Goal: Transaction & Acquisition: Purchase product/service

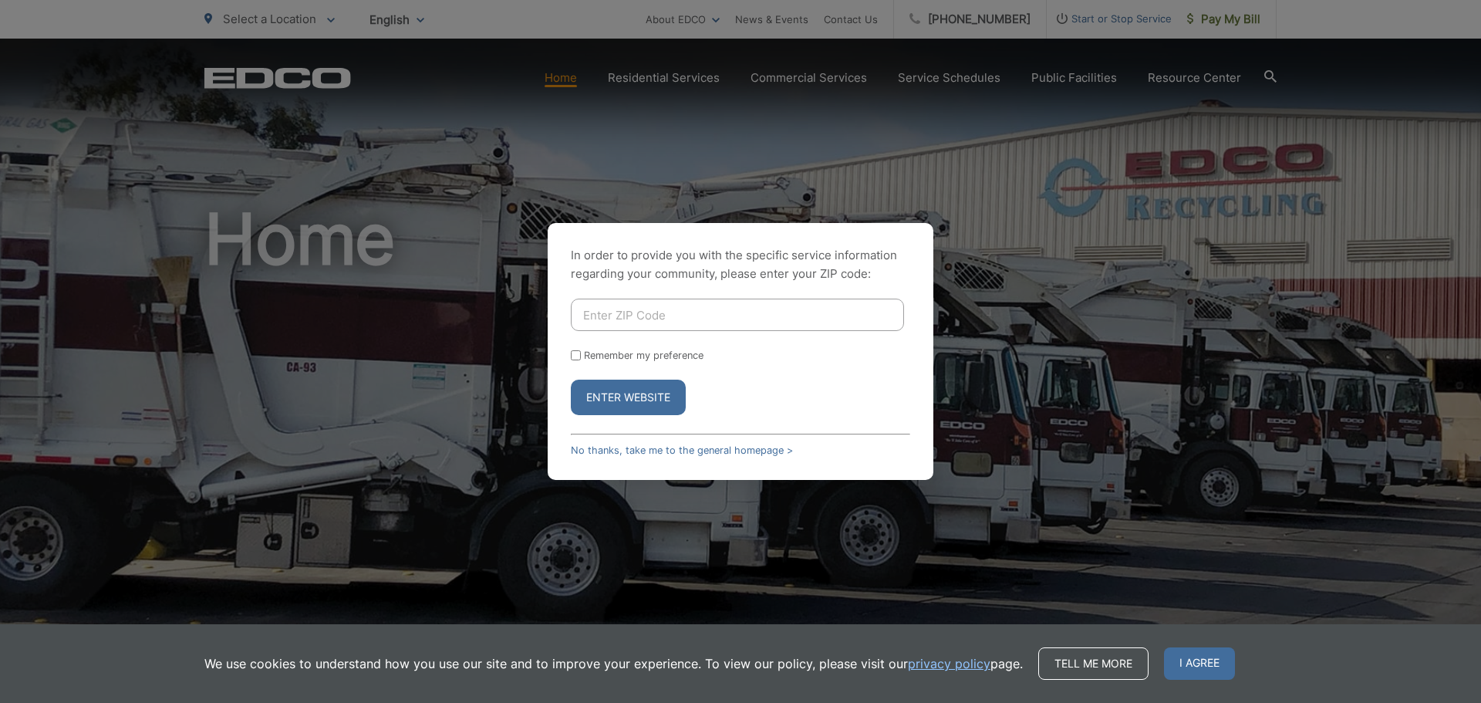
click at [643, 311] on input "Enter ZIP Code" at bounding box center [737, 314] width 333 height 32
click at [613, 397] on button "Enter Website" at bounding box center [628, 396] width 115 height 35
click at [645, 395] on button "Enter Website" at bounding box center [628, 396] width 115 height 35
click at [1195, 665] on span "I agree" at bounding box center [1199, 663] width 71 height 32
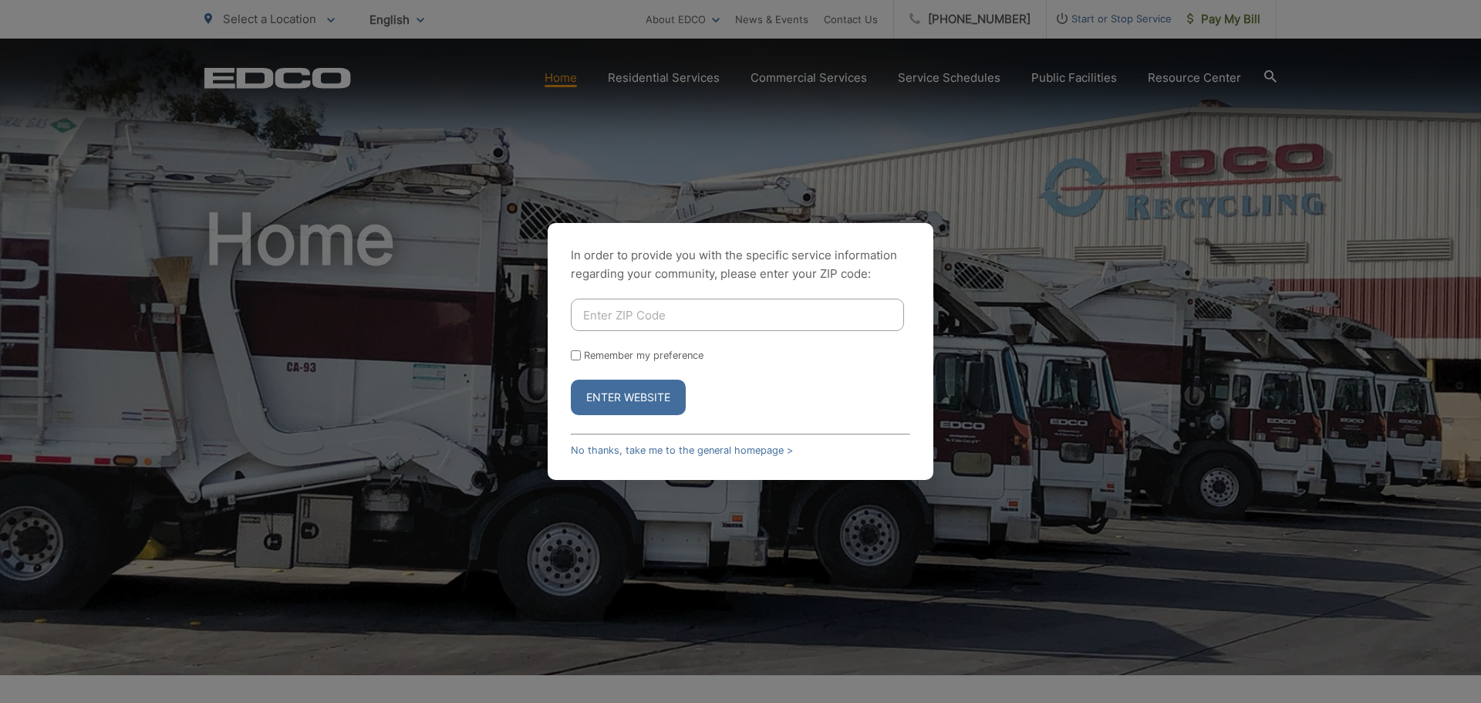
click at [629, 393] on button "Enter Website" at bounding box center [628, 396] width 115 height 35
click at [615, 319] on input "Enter ZIP Code" at bounding box center [737, 314] width 333 height 32
type input "92081"
click at [571, 379] on button "Enter Website" at bounding box center [628, 396] width 115 height 35
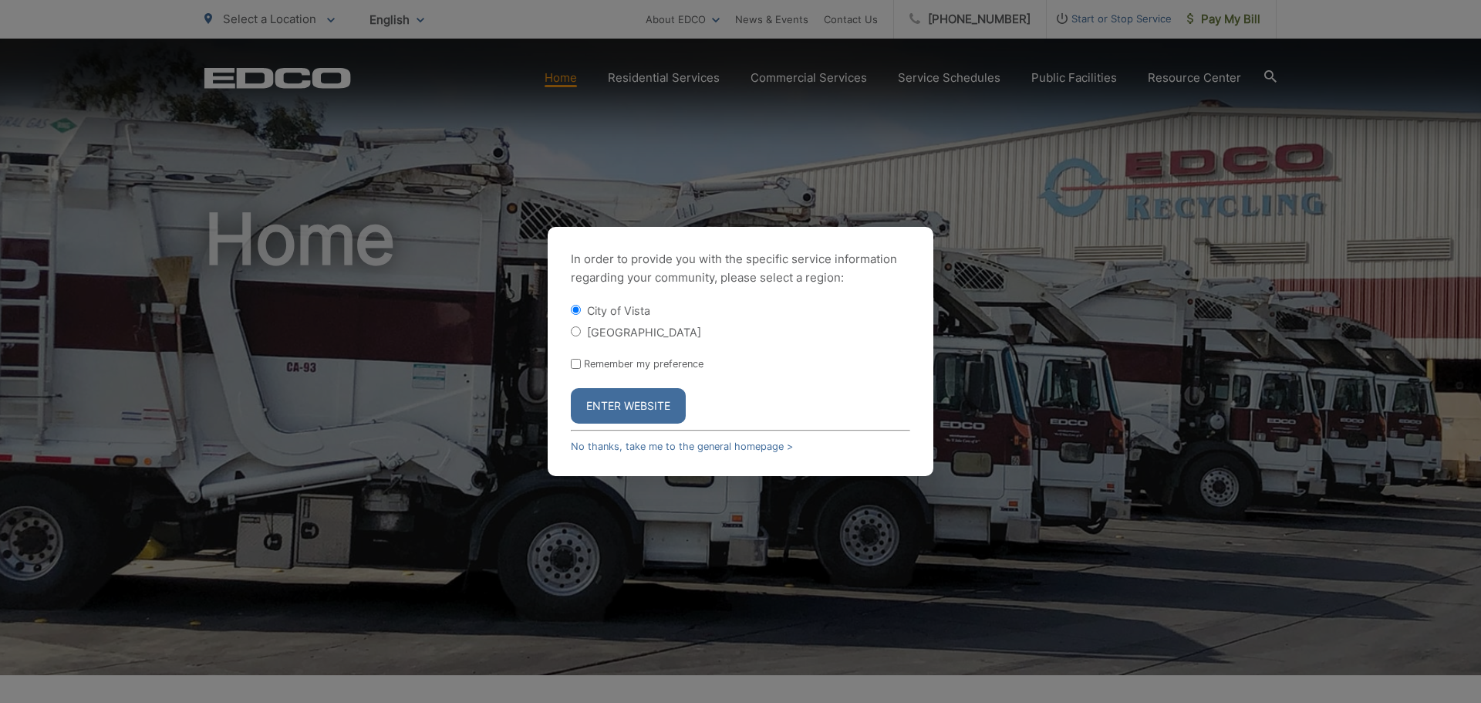
click at [612, 406] on button "Enter Website" at bounding box center [628, 405] width 115 height 35
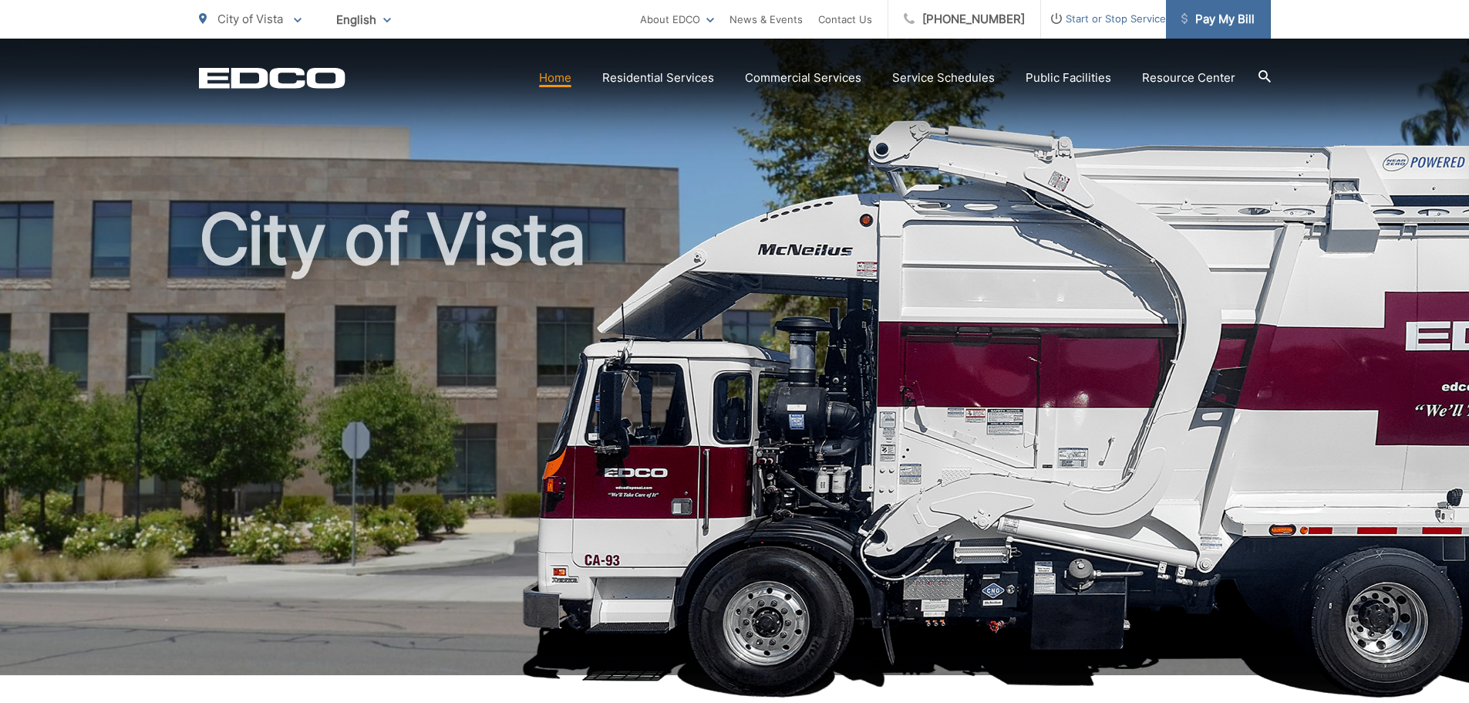
click at [1229, 20] on span "Pay My Bill" at bounding box center [1217, 19] width 73 height 19
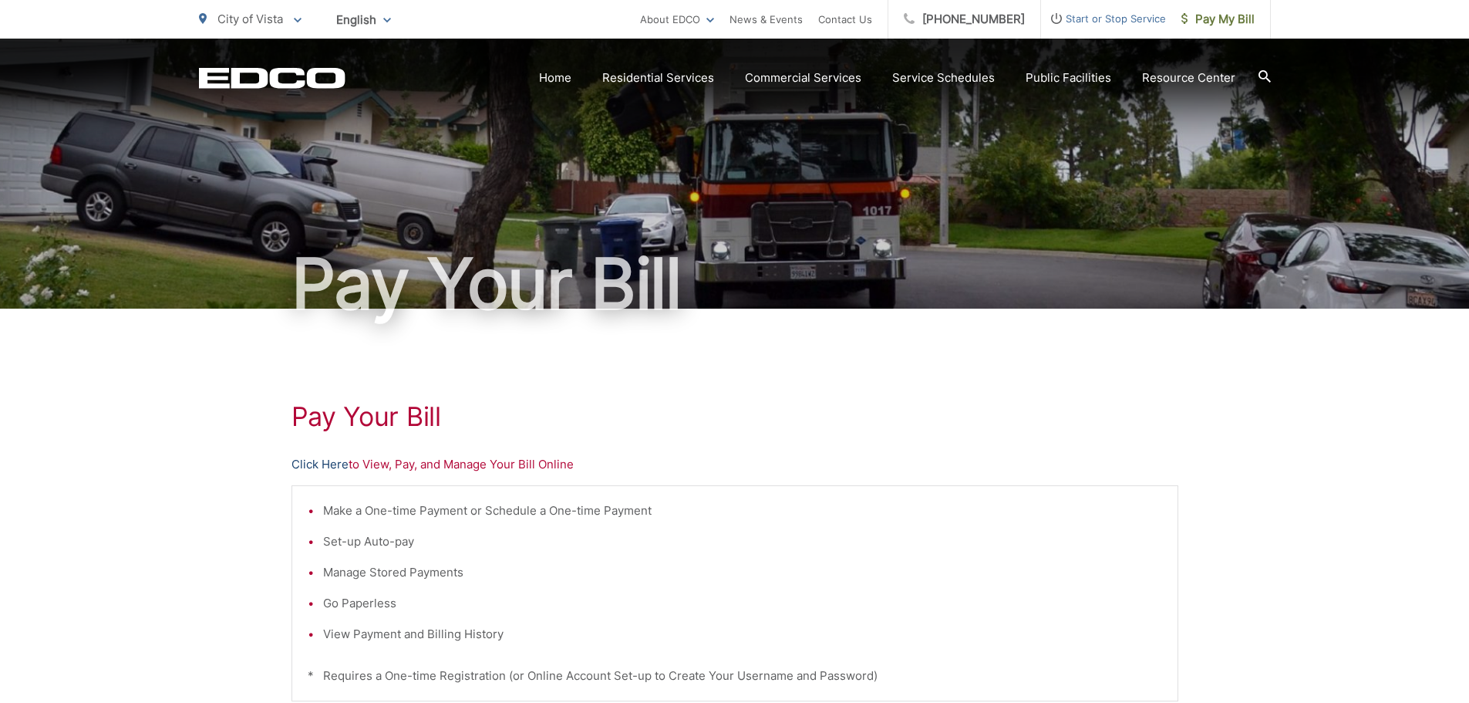
click at [331, 466] on link "Click Here" at bounding box center [320, 464] width 57 height 19
